Goal: Find specific page/section: Find specific page/section

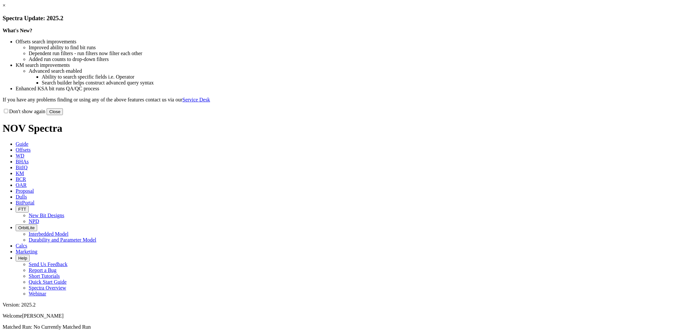
click at [63, 115] on button "Close" at bounding box center [55, 111] width 16 height 7
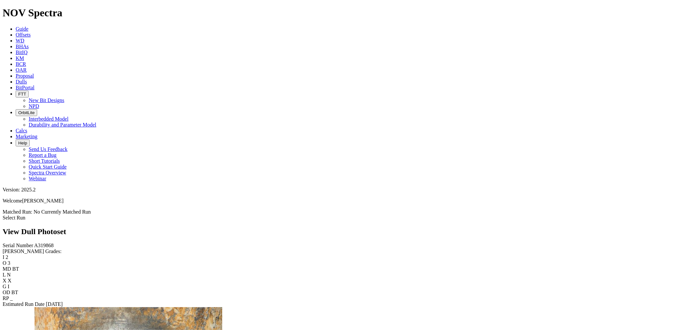
click at [27, 79] on link "Dulls" at bounding box center [21, 82] width 11 height 6
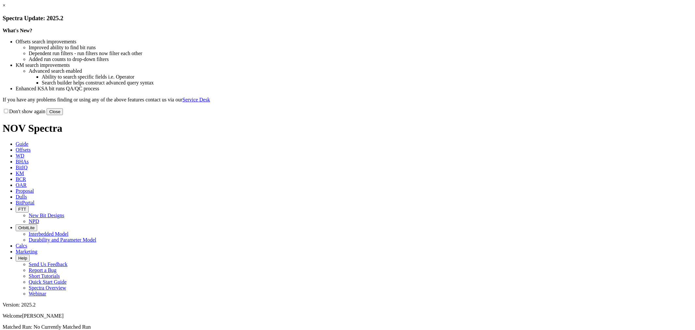
click at [63, 115] on button "Close" at bounding box center [55, 111] width 16 height 7
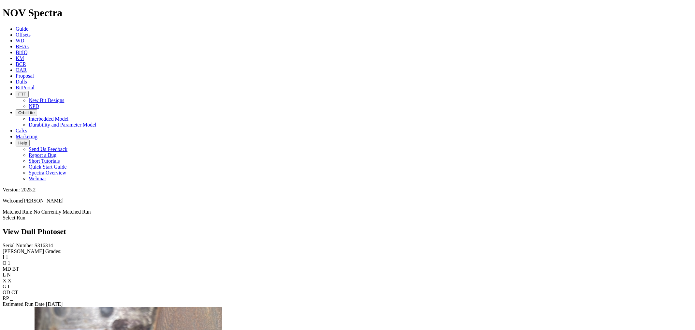
scroll to position [1304, 0]
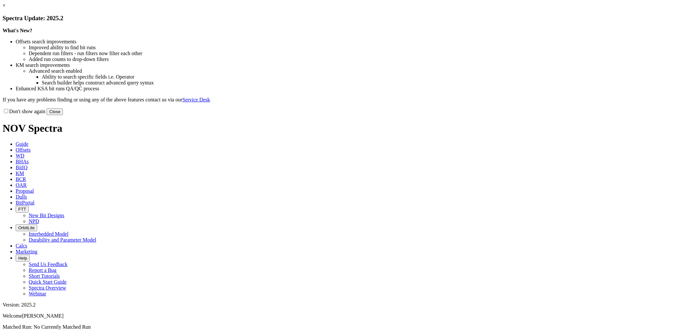
click at [63, 115] on button "Close" at bounding box center [55, 111] width 16 height 7
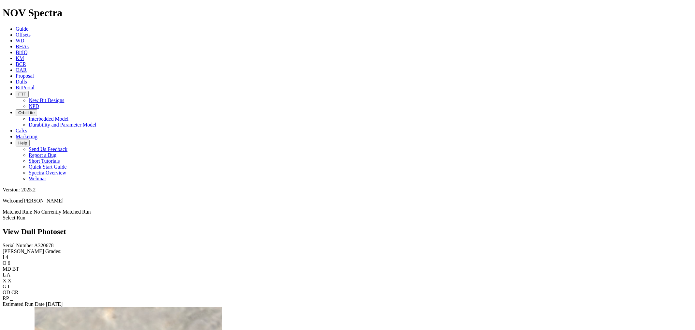
scroll to position [1761, 0]
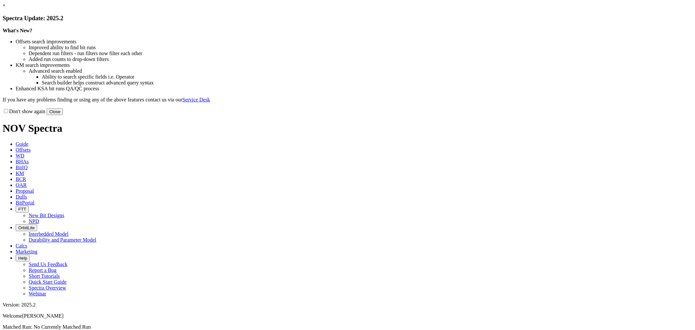
click at [63, 115] on button "Close" at bounding box center [55, 111] width 16 height 7
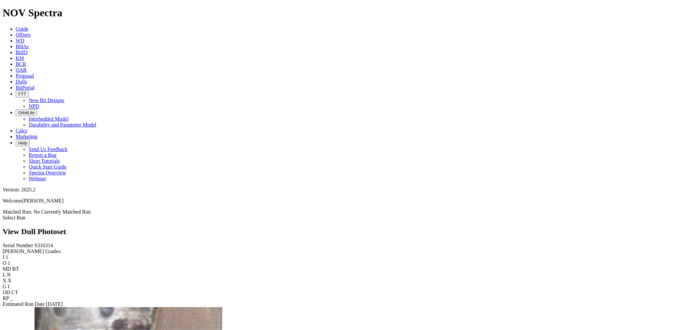
scroll to position [253, 0]
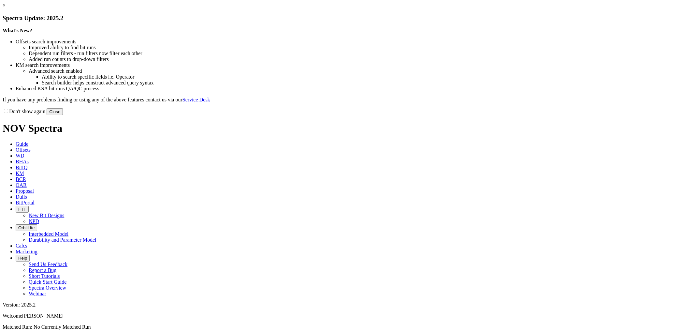
click at [63, 115] on button "Close" at bounding box center [55, 111] width 16 height 7
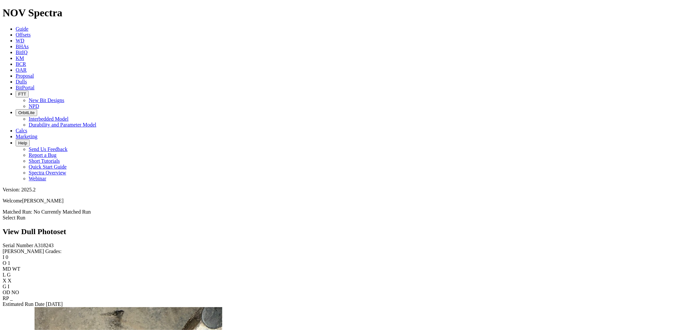
scroll to position [869, 0]
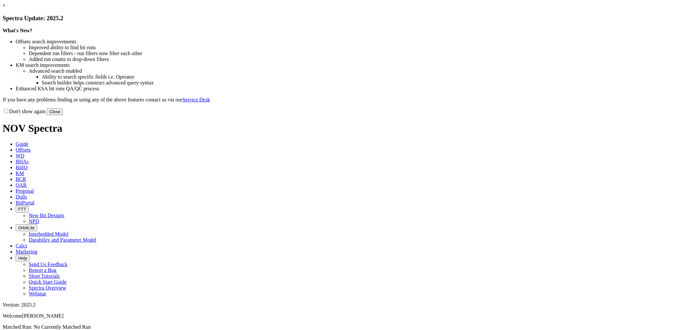
click at [63, 115] on button "Close" at bounding box center [55, 111] width 16 height 7
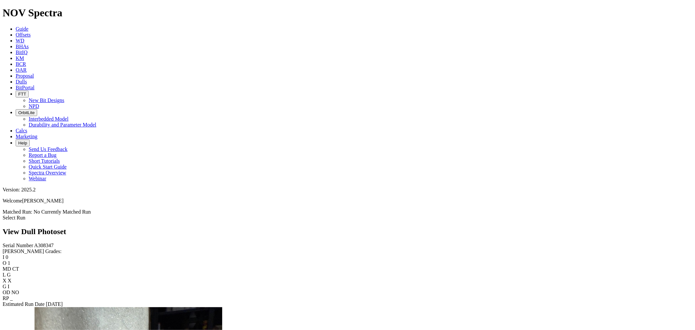
scroll to position [942, 0]
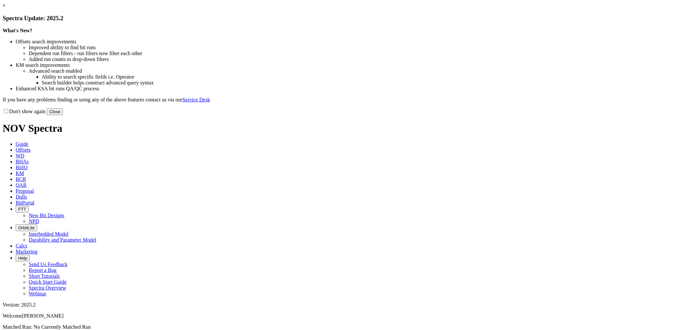
click at [63, 115] on button "Close" at bounding box center [55, 111] width 16 height 7
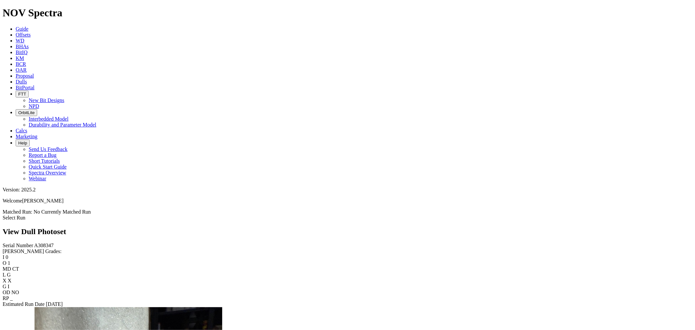
scroll to position [1022, 0]
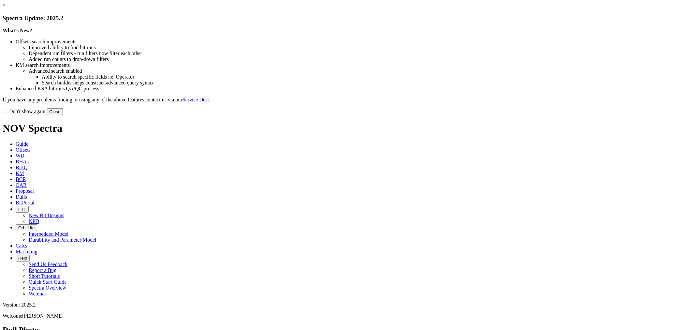
click at [63, 115] on button "Close" at bounding box center [55, 111] width 16 height 7
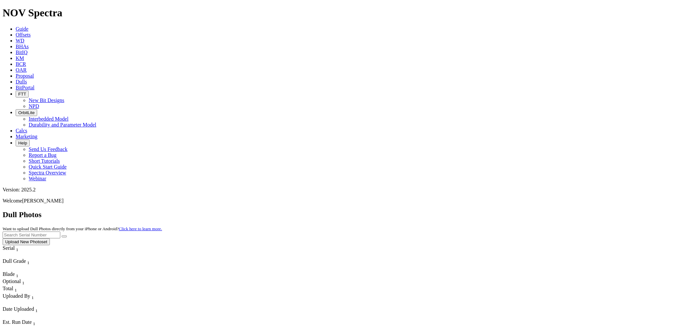
scroll to position [36, 0]
